Goal: Transaction & Acquisition: Purchase product/service

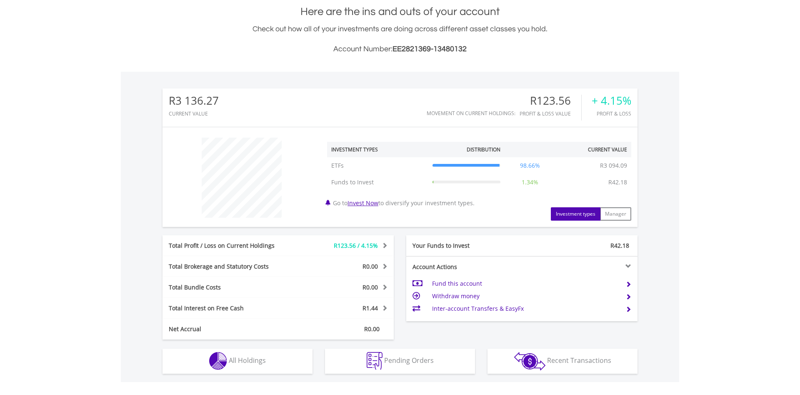
scroll to position [213, 0]
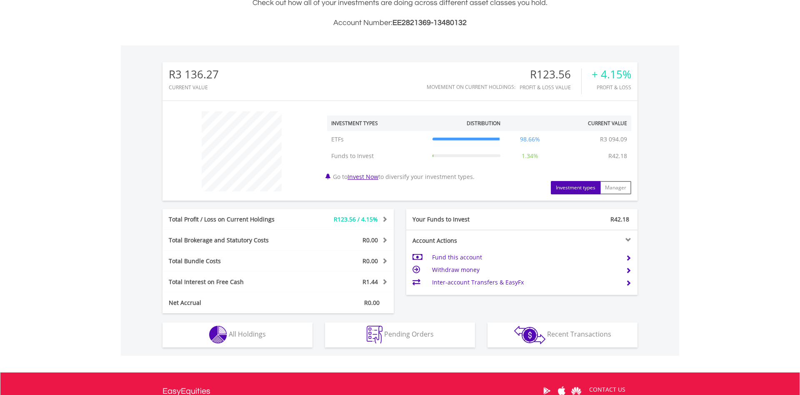
click at [463, 260] on td "Fund this account" at bounding box center [525, 257] width 187 height 13
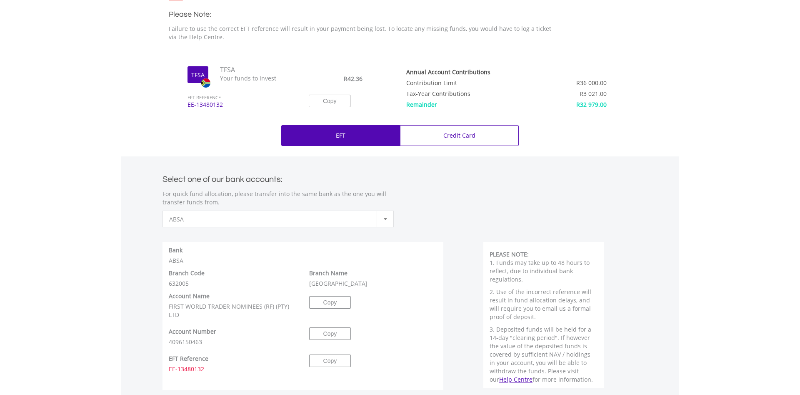
scroll to position [298, 0]
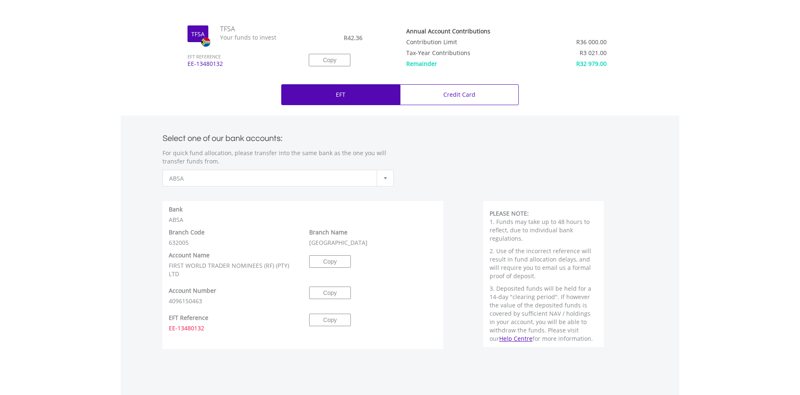
click at [381, 175] on div at bounding box center [385, 178] width 17 height 16
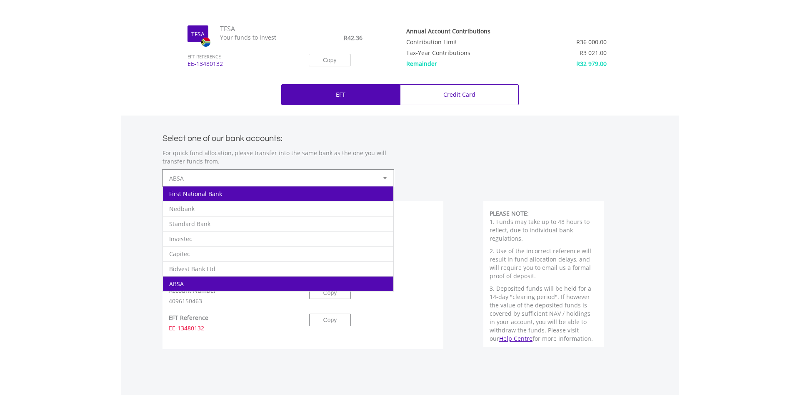
click at [257, 194] on li "First National Bank" at bounding box center [278, 193] width 230 height 15
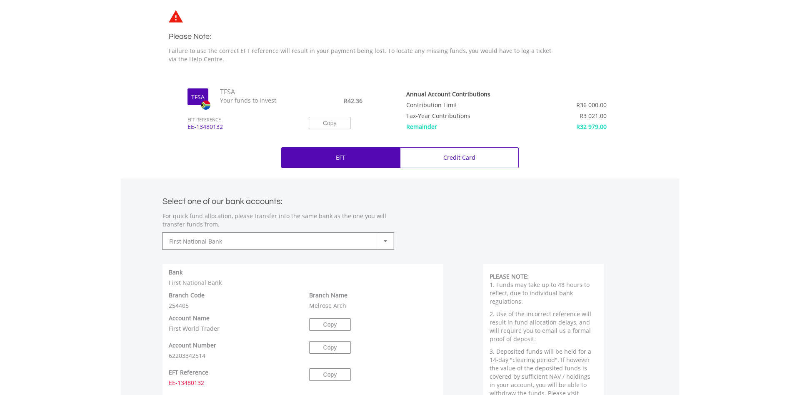
scroll to position [0, 0]
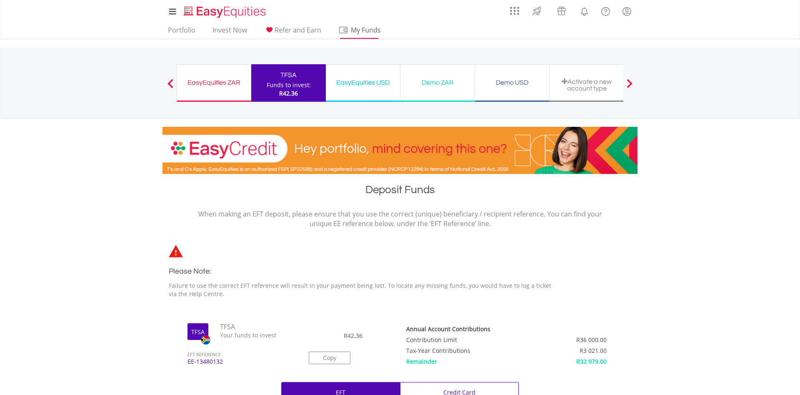
click at [365, 29] on span "My Funds" at bounding box center [365, 30] width 55 height 11
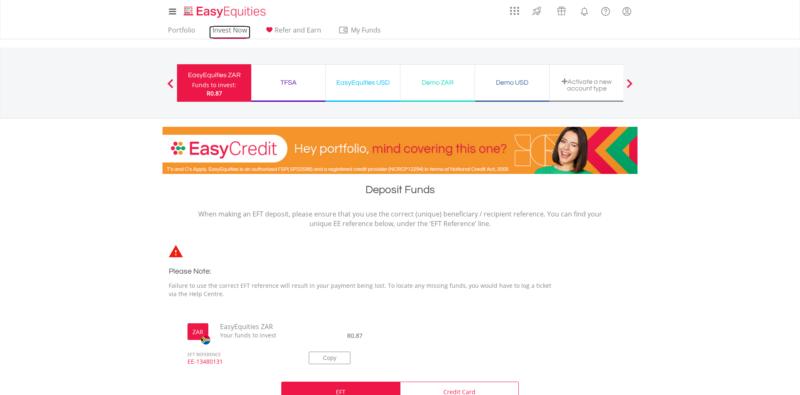
click at [238, 31] on link "Invest Now" at bounding box center [229, 32] width 41 height 13
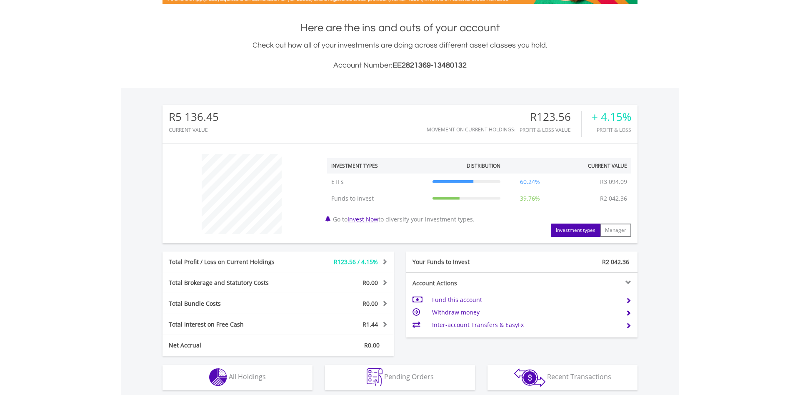
scroll to position [255, 0]
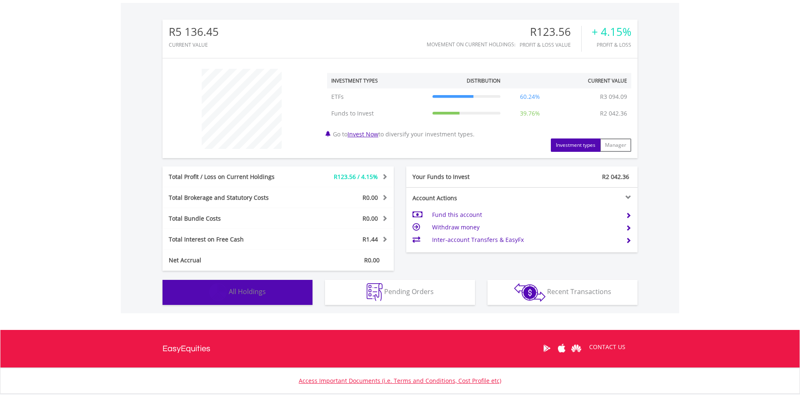
click at [238, 283] on button "Holdings All Holdings" at bounding box center [238, 292] width 150 height 25
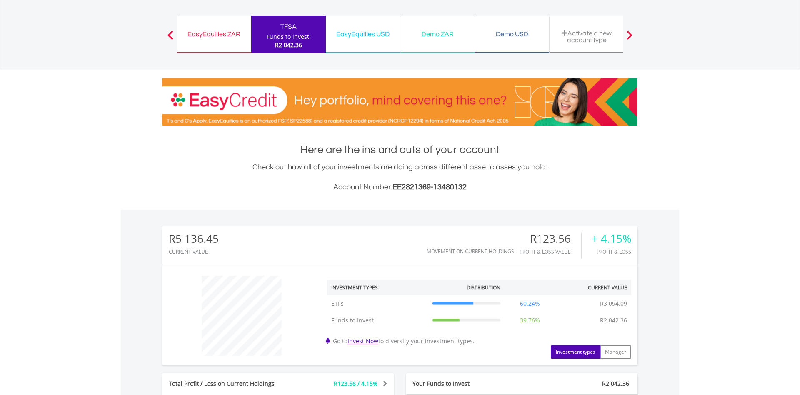
scroll to position [4, 0]
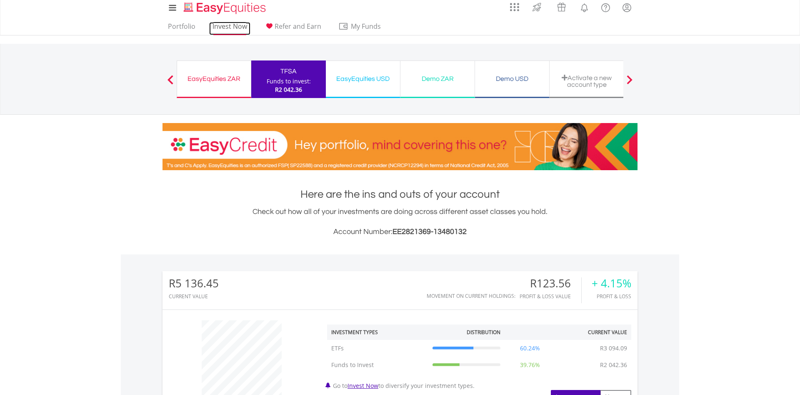
click at [237, 24] on link "Invest Now" at bounding box center [229, 28] width 41 height 13
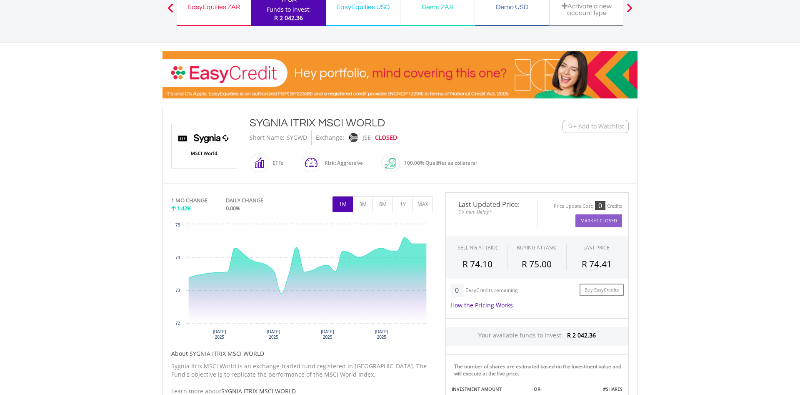
scroll to position [170, 0]
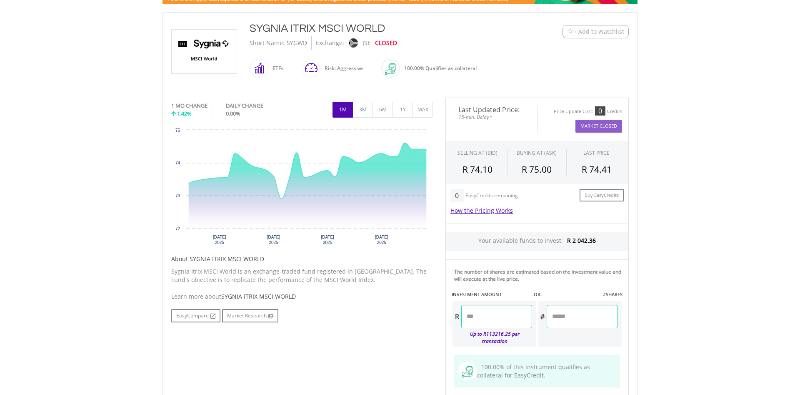
click at [495, 320] on input "number" at bounding box center [496, 316] width 71 height 23
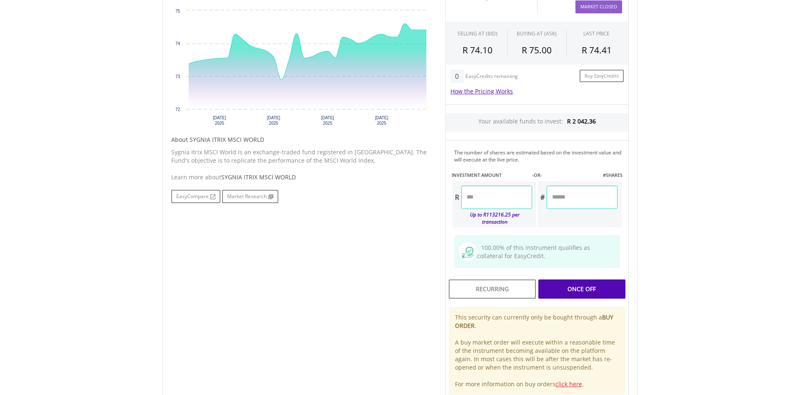
scroll to position [298, 0]
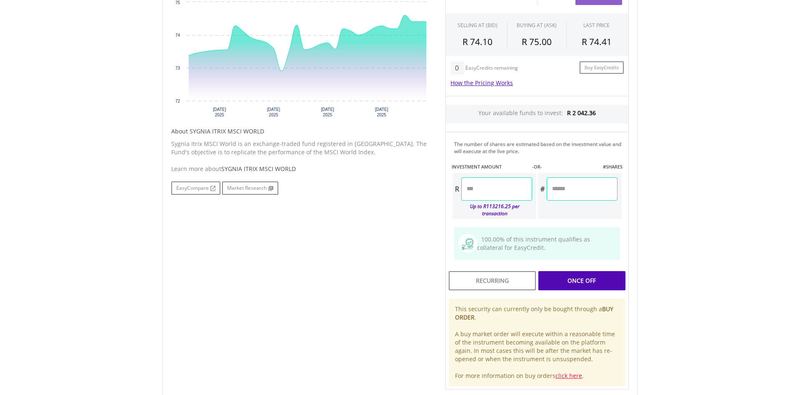
type input "*******"
click at [603, 281] on div "Last Updated Price: 15-min. Delay* Price Update Cost: 0 Credits Market Closed S…" at bounding box center [537, 180] width 196 height 420
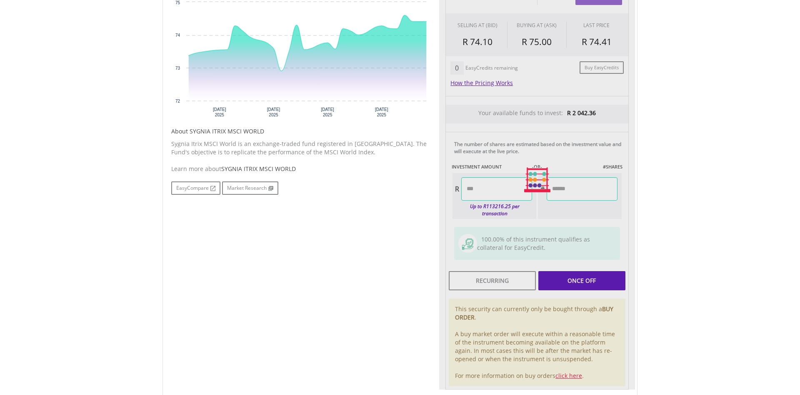
type input "*******"
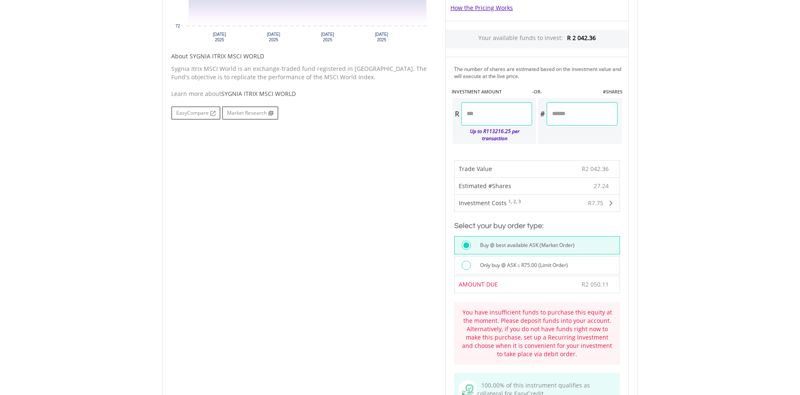
scroll to position [383, 0]
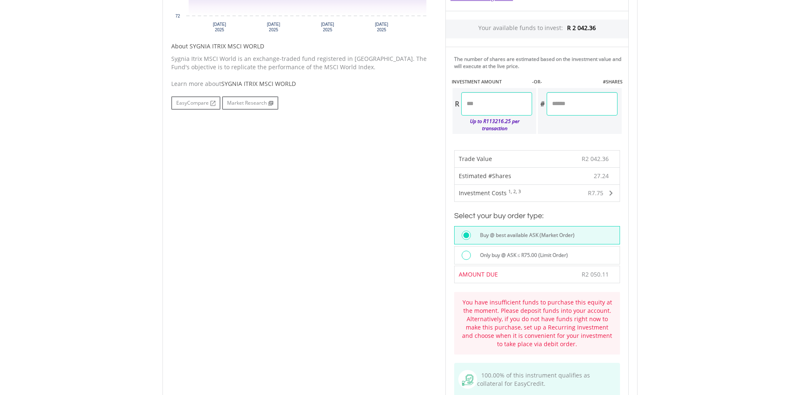
click at [574, 259] on div "Only buy @ ASK ≤ R75.00 (Limit Order)" at bounding box center [547, 255] width 145 height 11
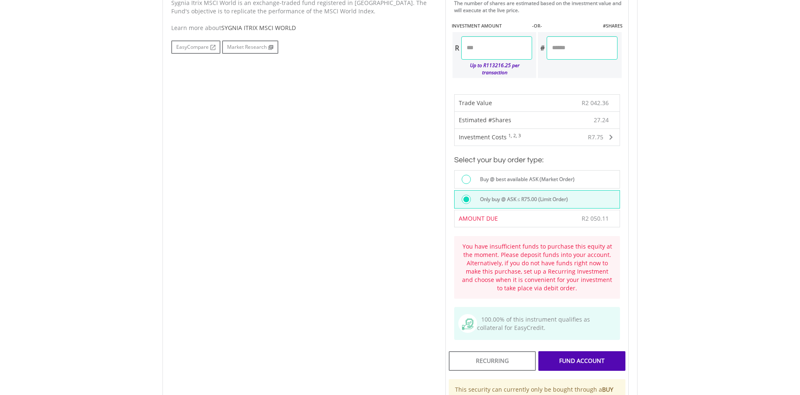
scroll to position [425, 0]
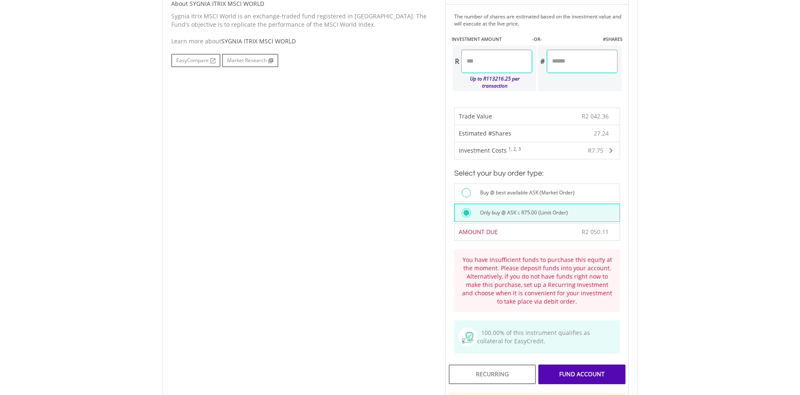
drag, startPoint x: 493, startPoint y: 64, endPoint x: 475, endPoint y: 63, distance: 18.4
click at [475, 63] on input "*******" at bounding box center [496, 61] width 71 height 23
click at [467, 191] on div "Last Updated Price: 15-min. Delay* Price Update Cost: 0 Credits Market Closed S…" at bounding box center [537, 162] width 196 height 640
type input "*******"
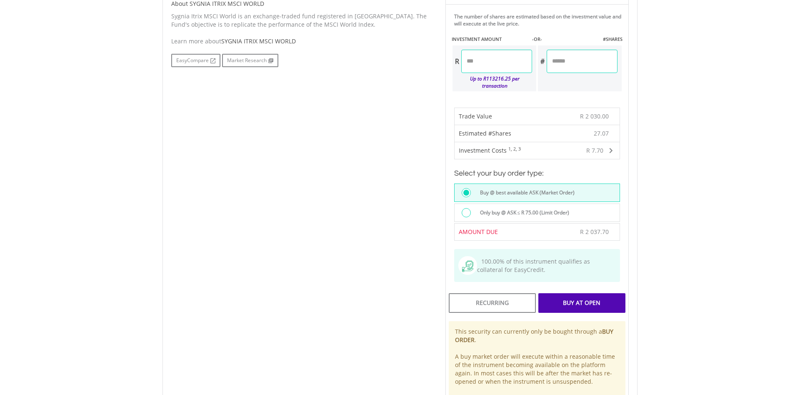
click at [466, 209] on div at bounding box center [466, 212] width 9 height 9
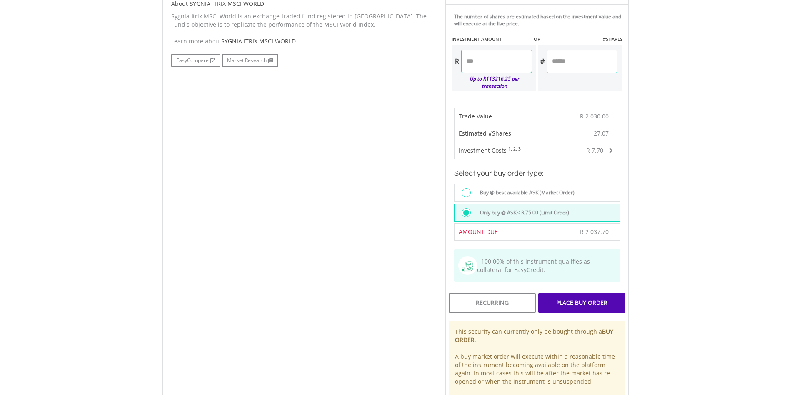
drag, startPoint x: 490, startPoint y: 62, endPoint x: 475, endPoint y: 66, distance: 15.5
click at [475, 66] on input "*******" at bounding box center [496, 61] width 71 height 23
click at [499, 213] on div "Last Updated Price: 15-min. Delay* Price Update Cost: 0 Credits Market Closed S…" at bounding box center [537, 126] width 196 height 569
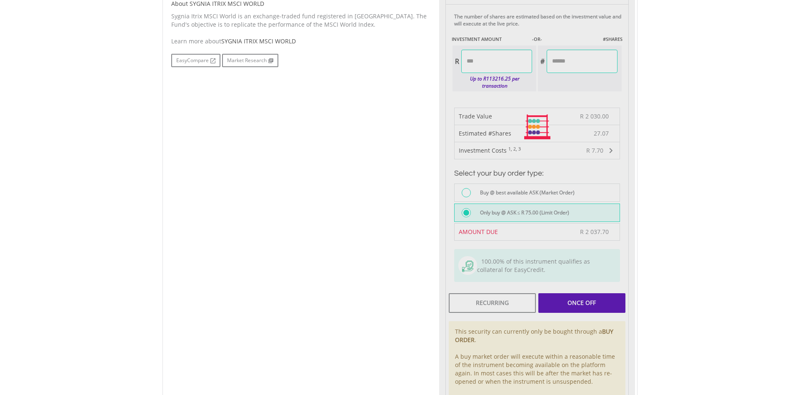
type input "*******"
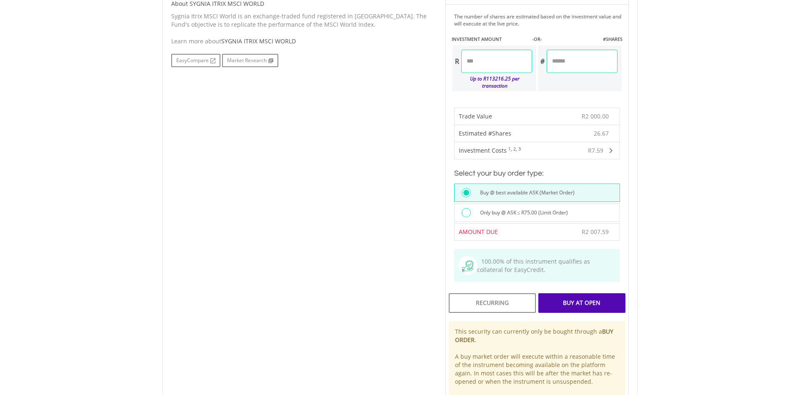
click at [537, 210] on label "Only buy @ ASK ≤ R75.00 (Limit Order)" at bounding box center [521, 212] width 93 height 9
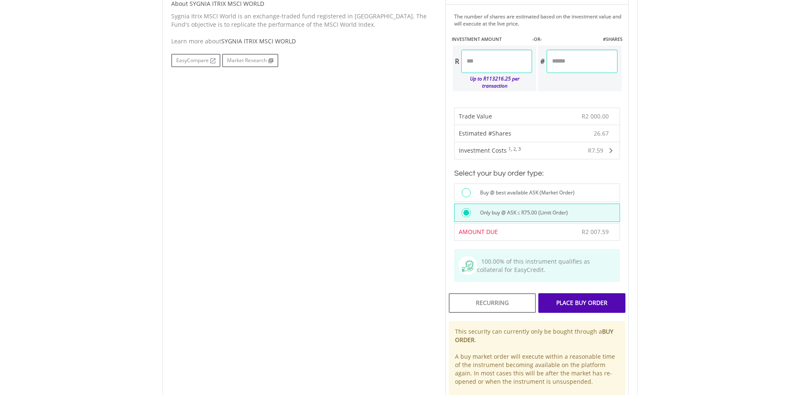
click at [601, 299] on div "Place Buy Order" at bounding box center [581, 302] width 87 height 19
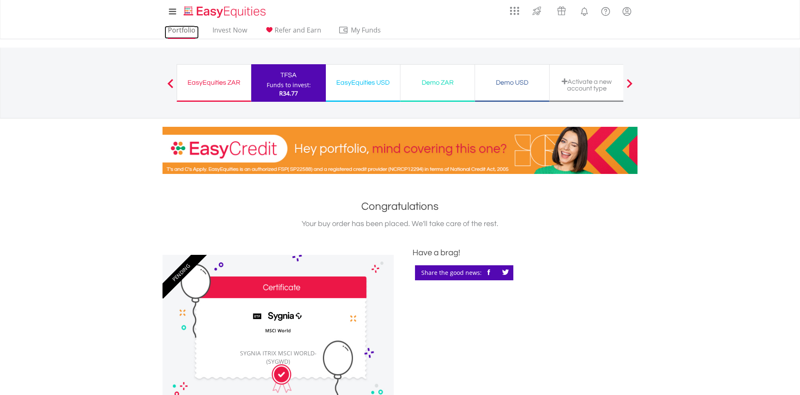
click at [173, 34] on link "Portfolio" at bounding box center [182, 32] width 34 height 13
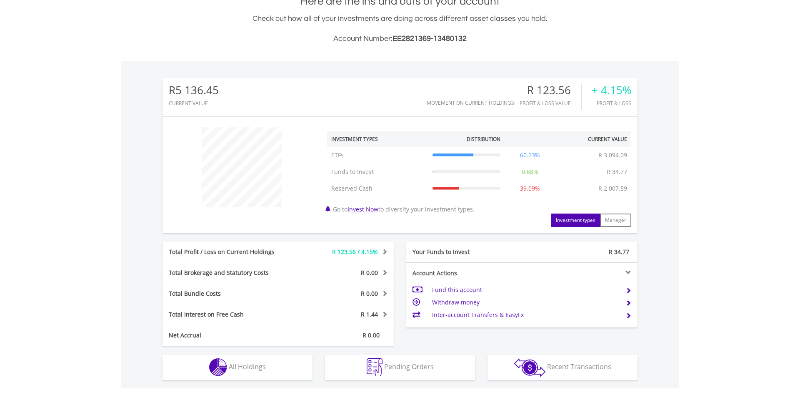
scroll to position [327, 0]
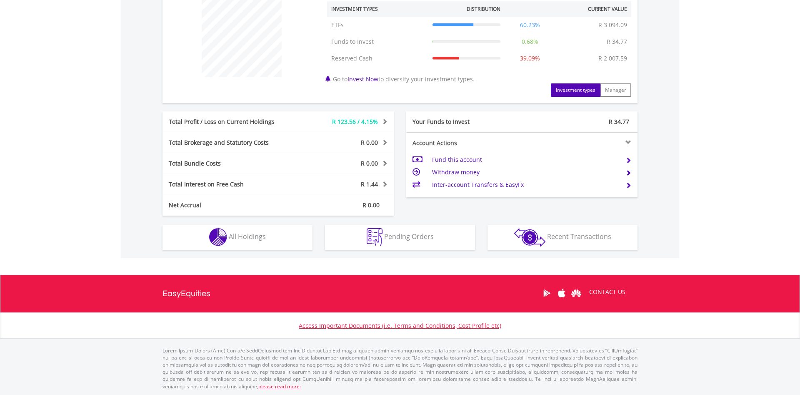
click at [273, 242] on button "Holdings All Holdings" at bounding box center [238, 237] width 150 height 25
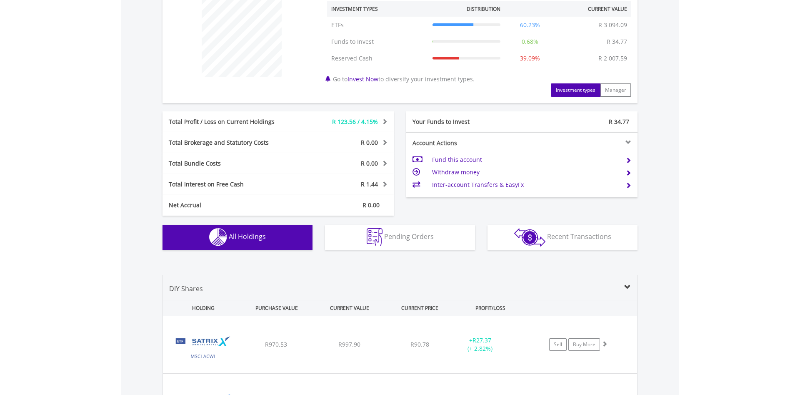
scroll to position [488, 0]
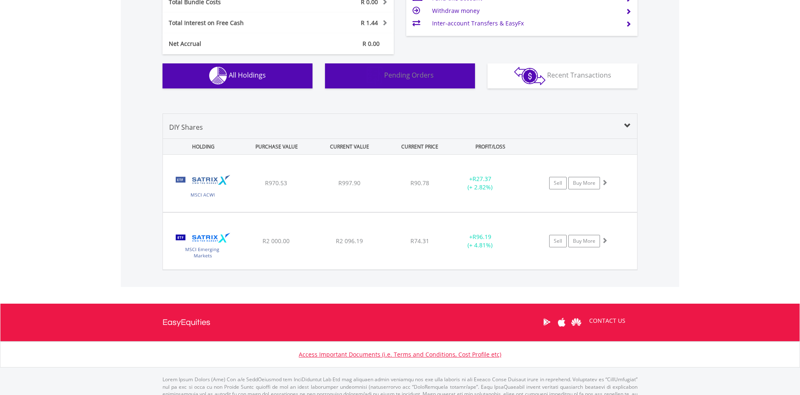
click at [405, 78] on span "Pending Orders" at bounding box center [409, 74] width 50 height 9
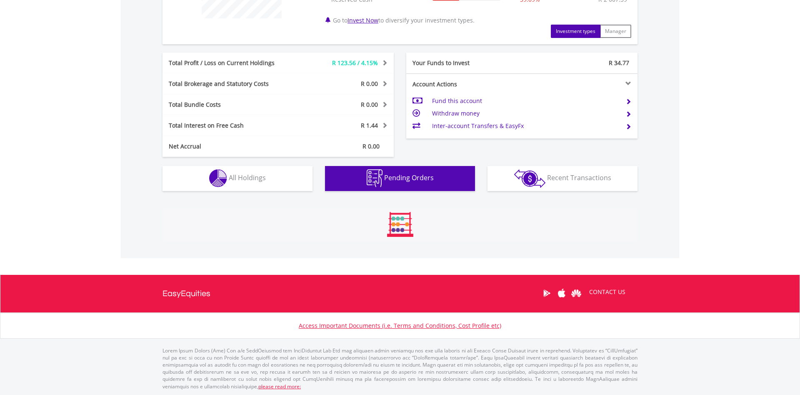
scroll to position [452, 0]
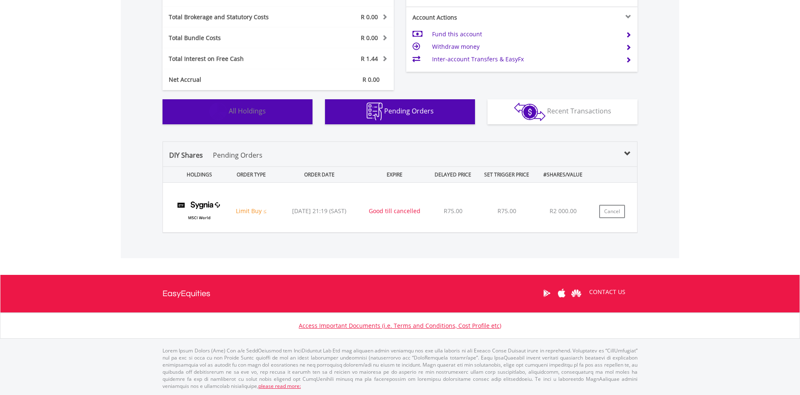
click at [279, 109] on button "Holdings All Holdings" at bounding box center [238, 111] width 150 height 25
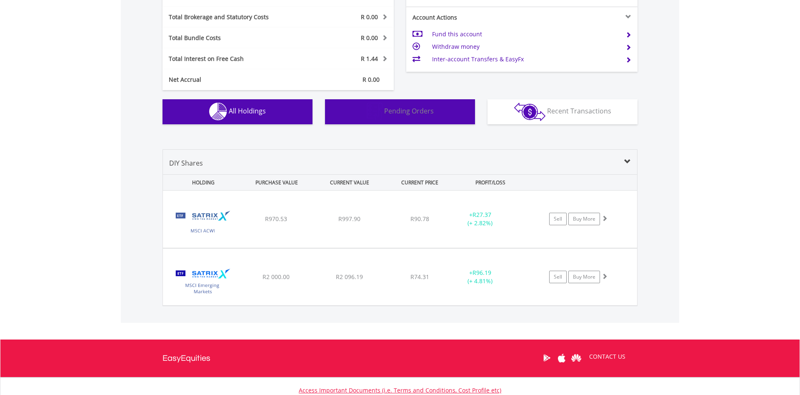
click at [387, 120] on button "Pending Orders Pending Orders" at bounding box center [400, 111] width 150 height 25
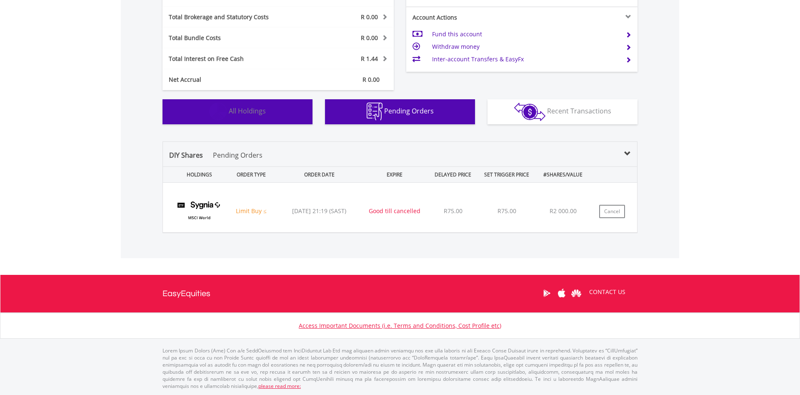
click at [272, 113] on button "Holdings All Holdings" at bounding box center [238, 111] width 150 height 25
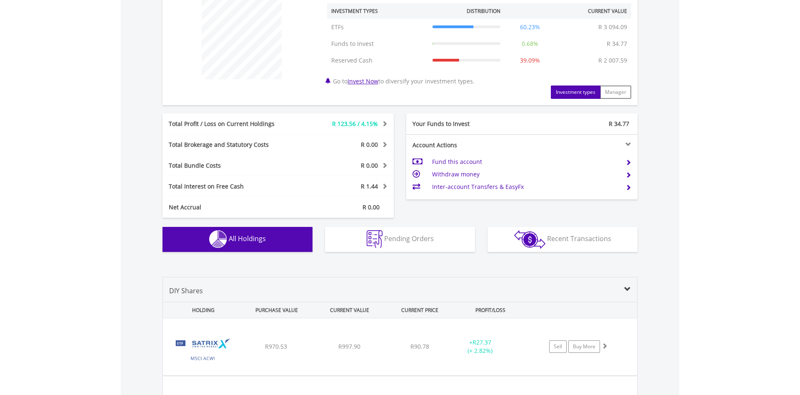
scroll to position [0, 0]
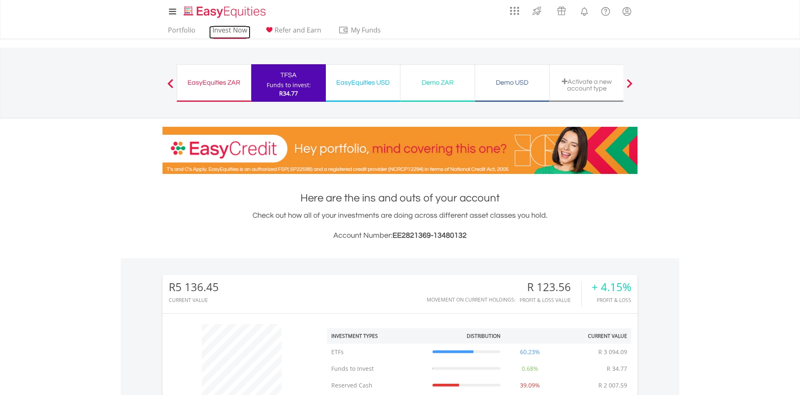
click at [241, 31] on link "Invest Now" at bounding box center [229, 32] width 41 height 13
